Goal: Information Seeking & Learning: Learn about a topic

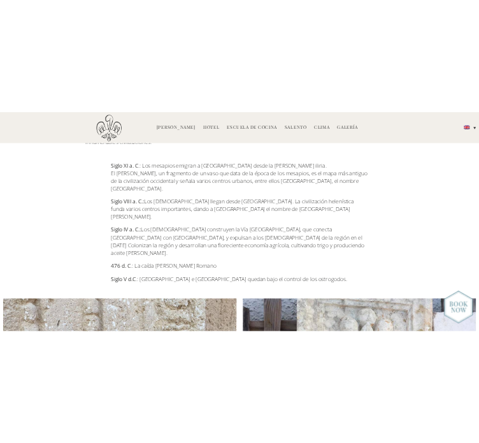
scroll to position [191, 0]
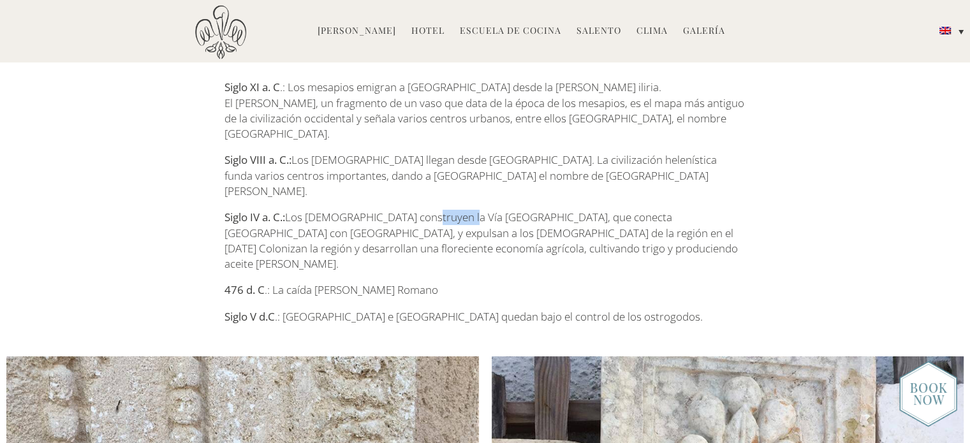
drag, startPoint x: 463, startPoint y: 187, endPoint x: 427, endPoint y: 188, distance: 36.4
click at [427, 210] on font "Los [DEMOGRAPHIC_DATA] construyen la Vía [GEOGRAPHIC_DATA], que conecta [GEOGRA…" at bounding box center [480, 240] width 513 height 61
copy font "Vía Apia"
click at [724, 309] on p "Siglo V d.C .: [GEOGRAPHIC_DATA] e [GEOGRAPHIC_DATA] quedan bajo el control de …" at bounding box center [484, 316] width 521 height 15
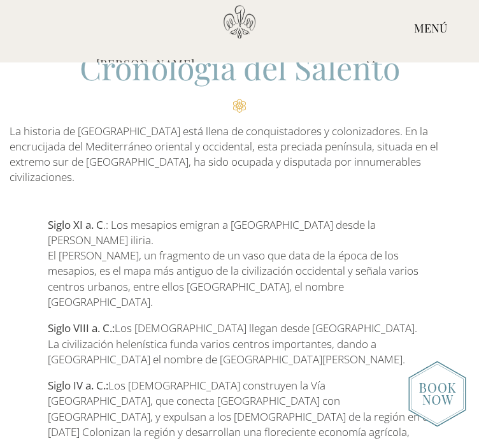
scroll to position [64, 0]
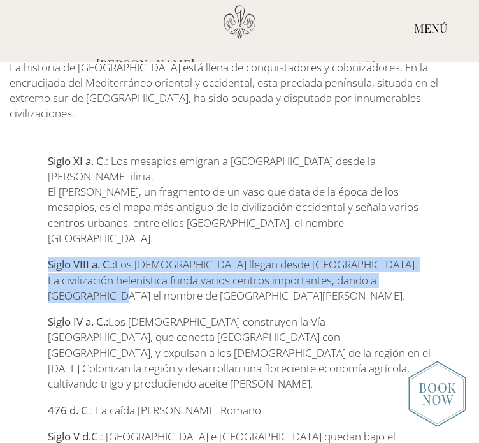
drag, startPoint x: 428, startPoint y: 233, endPoint x: 48, endPoint y: 219, distance: 379.7
click at [48, 257] on p "Siglo VIII a. C.: Los [DEMOGRAPHIC_DATA] llegan desde [GEOGRAPHIC_DATA]. La civ…" at bounding box center [240, 280] width 384 height 47
copy p "Siglo VIII a. C.: Los [DEMOGRAPHIC_DATA] llegan desde [GEOGRAPHIC_DATA]. La civ…"
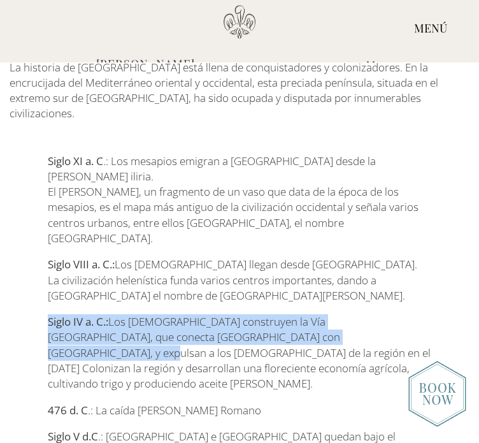
drag, startPoint x: 294, startPoint y: 272, endPoint x: 35, endPoint y: 267, distance: 258.9
click at [35, 267] on div "Siglo XI a. C .: Los mesapios emigran a [GEOGRAPHIC_DATA] desde la [PERSON_NAME…" at bounding box center [239, 307] width 479 height 307
copy p "Siglo IV a. C.: Los [DEMOGRAPHIC_DATA] construyen la Vía [GEOGRAPHIC_DATA], que…"
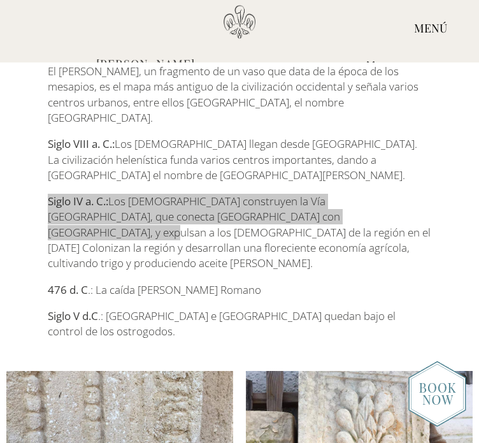
scroll to position [191, 0]
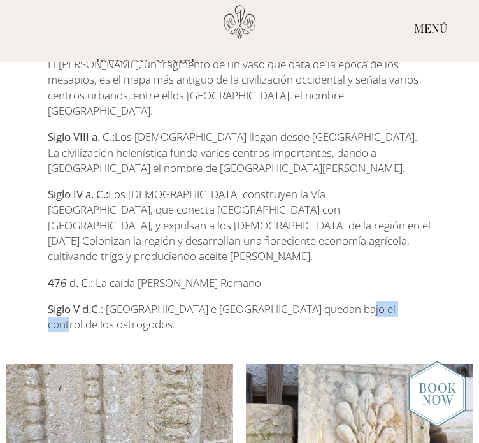
drag, startPoint x: 377, startPoint y: 233, endPoint x: 325, endPoint y: 231, distance: 52.3
click at [325, 302] on font ".: [GEOGRAPHIC_DATA] e [GEOGRAPHIC_DATA] quedan bajo el control de los ostrogod…" at bounding box center [222, 317] width 348 height 30
copy font "ostrogodos"
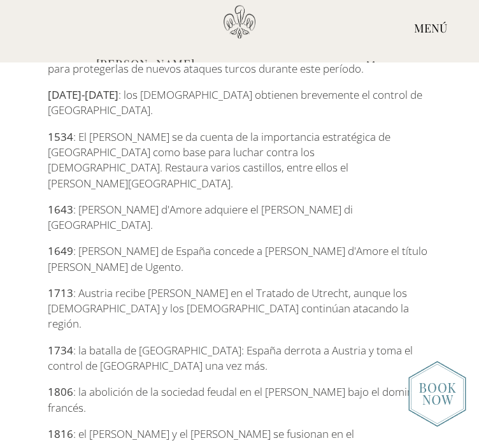
scroll to position [1722, 0]
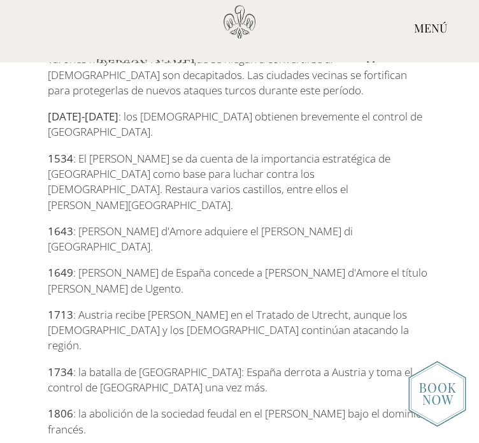
drag, startPoint x: 210, startPoint y: 344, endPoint x: 84, endPoint y: 316, distance: 128.7
copy font "Durante la [PERSON_NAME] Mundial, los [PERSON_NAME][GEOGRAPHIC_DATA], [PERSON_N…"
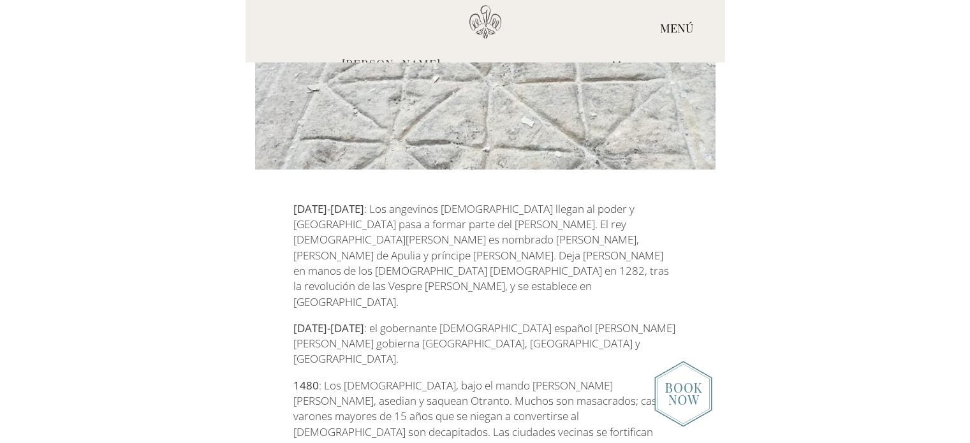
scroll to position [1148, 0]
